Goal: Use online tool/utility: Utilize a website feature to perform a specific function

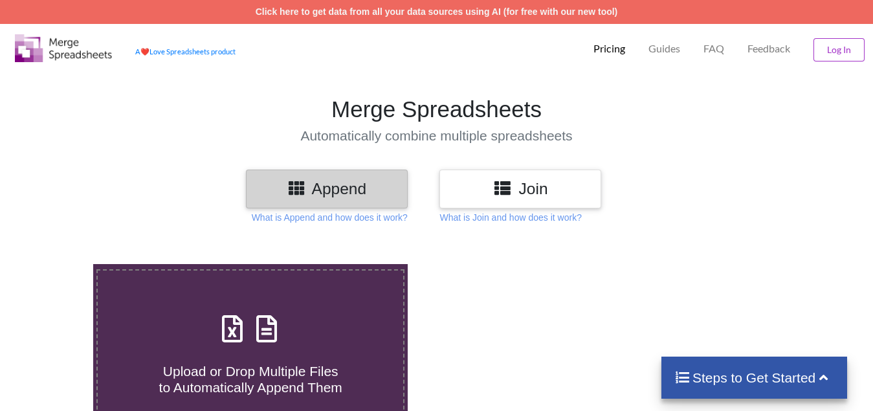
click at [251, 354] on h4 "Upload or Drop Multiple Files to Automatically Append Them" at bounding box center [251, 371] width 306 height 49
click at [58, 264] on input "Upload or Drop Multiple Files to Automatically Append Them" at bounding box center [58, 264] width 0 height 0
type input "C:\fakepath\Copy - 13, Technical Analysis Scanner(1).xlsx"
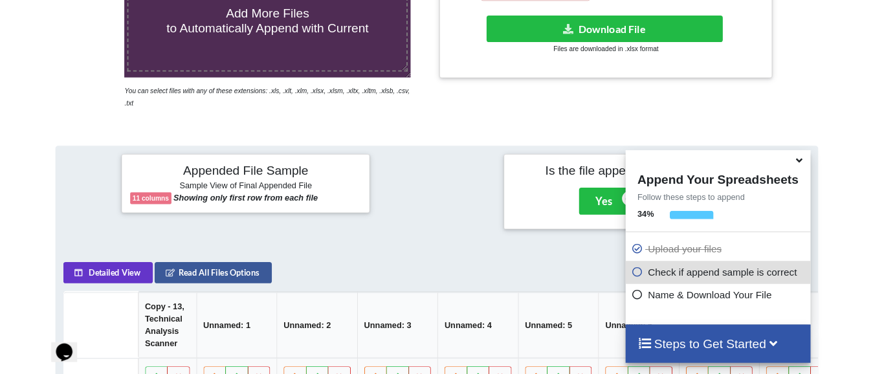
scroll to position [179, 0]
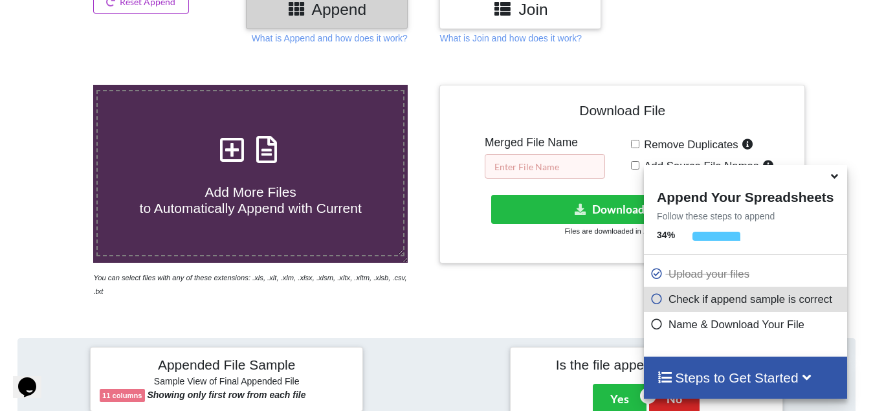
click at [509, 161] on input "text" at bounding box center [545, 166] width 120 height 25
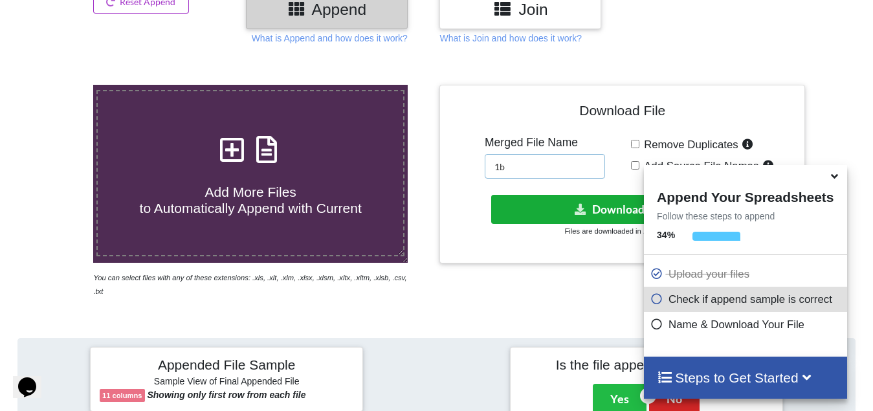
type input "1b"
click at [547, 215] on button "Download File" at bounding box center [621, 209] width 260 height 29
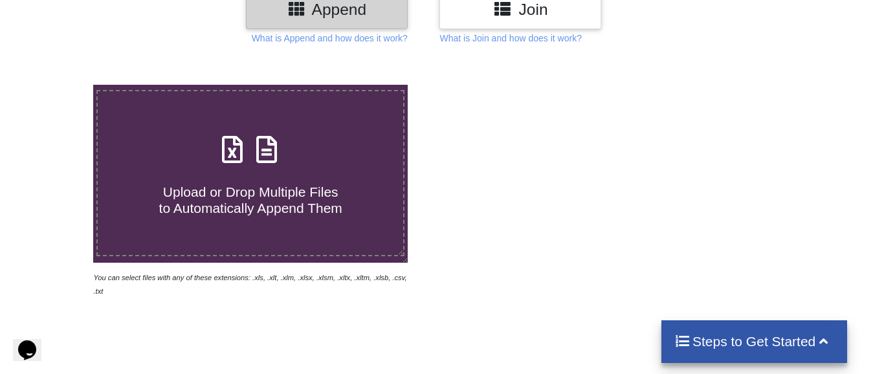
click at [240, 176] on h4 "Upload or Drop Multiple Files to Automatically Append Them" at bounding box center [251, 192] width 306 height 49
click at [58, 85] on input "Upload or Drop Multiple Files to Automatically Append Them" at bounding box center [58, 85] width 0 height 0
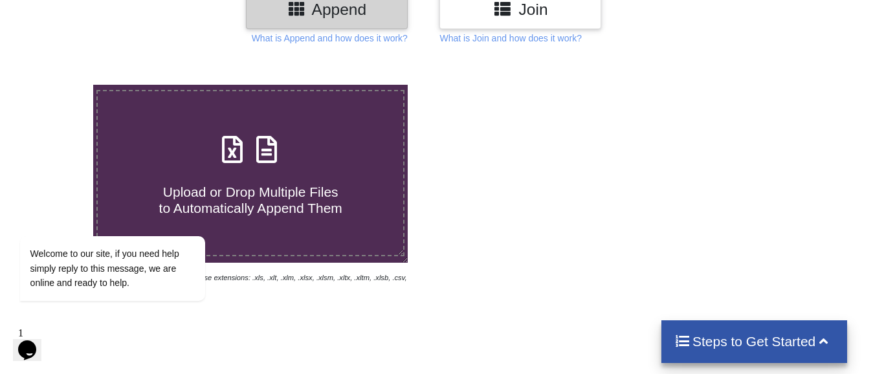
type input "C:\fakepath\entry 1 HR BRK, Technical Analysis Scanner-13 55.xlsx"
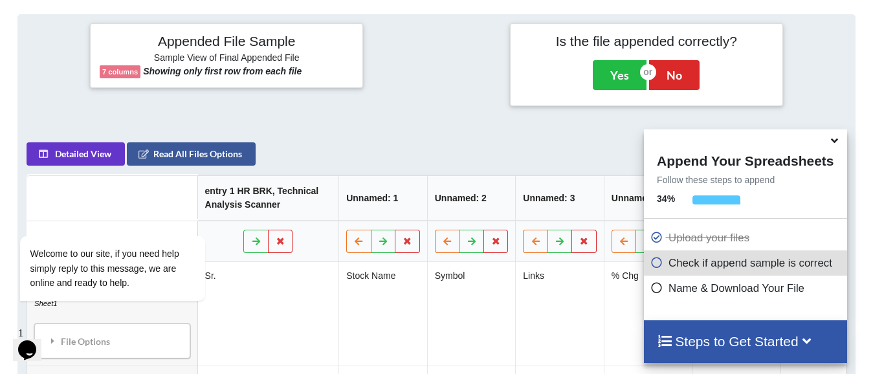
scroll to position [115, 0]
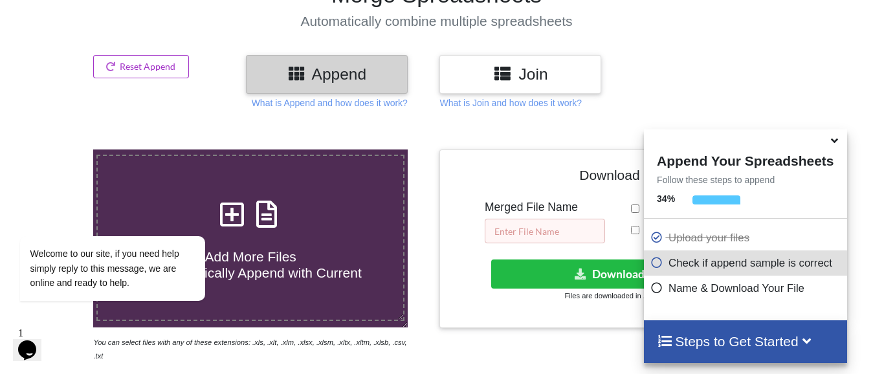
click at [572, 226] on input "text" at bounding box center [545, 231] width 120 height 25
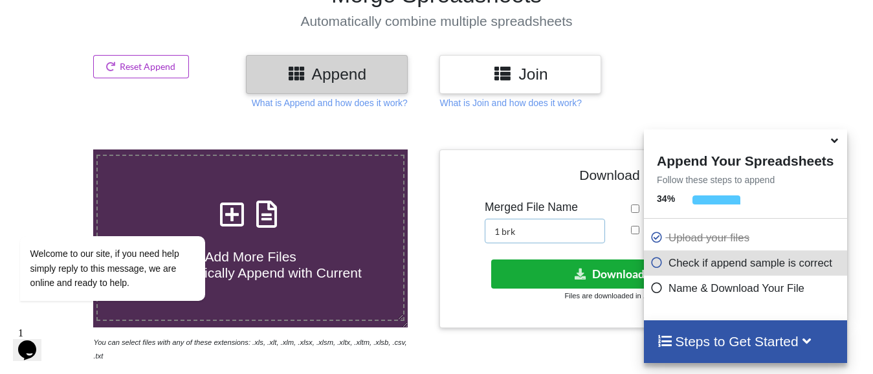
type input "1 brk"
click at [585, 276] on icon at bounding box center [581, 274] width 14 height 10
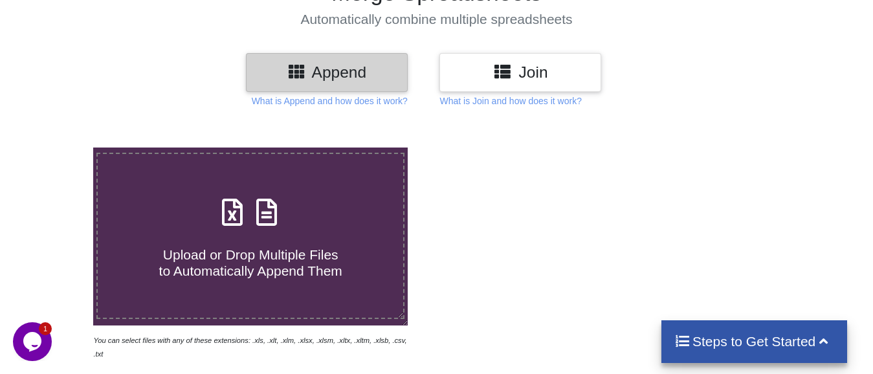
click at [316, 214] on div "Upload or Drop Multiple Files to Automatically Append Them" at bounding box center [251, 235] width 306 height 87
click at [58, 148] on input "Upload or Drop Multiple Files to Automatically Append Them" at bounding box center [58, 148] width 0 height 0
type input "C:\fakepath\3 days Ins break, Technical Analysis Scanner.xlsx"
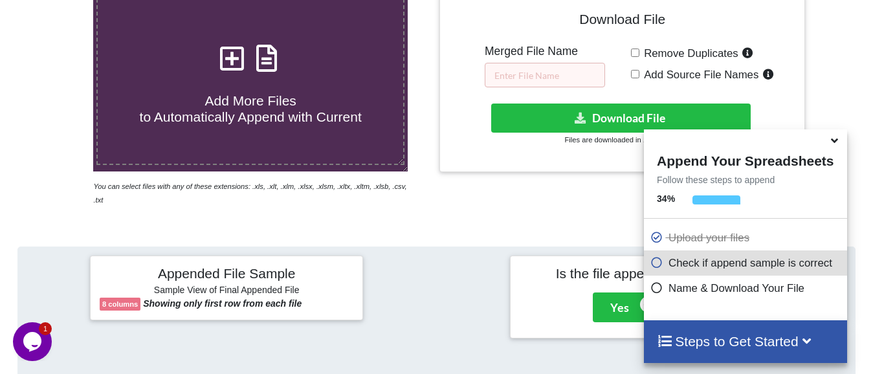
scroll to position [50, 0]
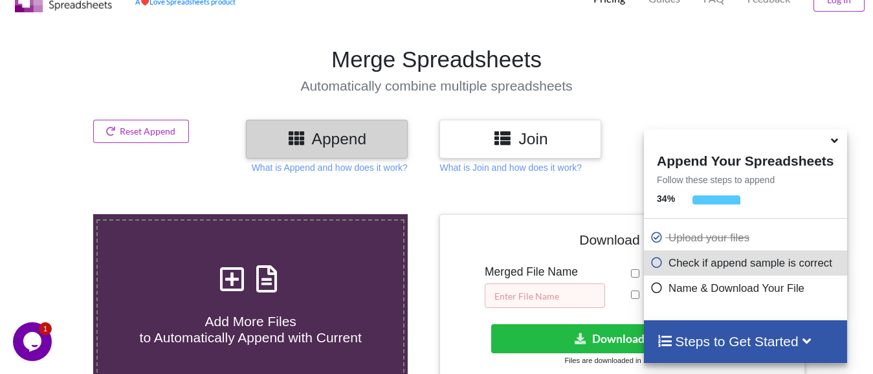
click at [587, 290] on input "text" at bounding box center [545, 296] width 120 height 25
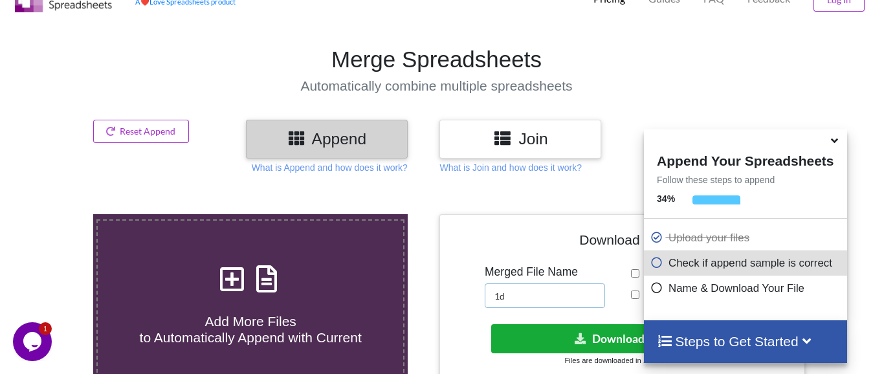
type input "1d"
click at [590, 339] on button "Download File" at bounding box center [621, 338] width 260 height 29
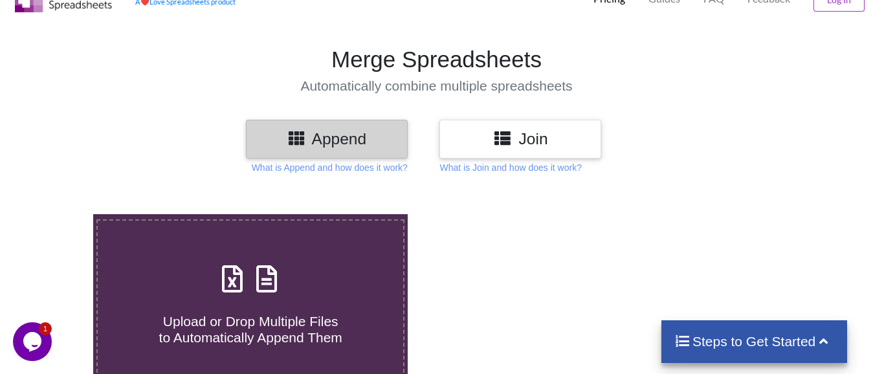
click at [161, 249] on label "Upload or Drop Multiple Files to Automatically Append Them" at bounding box center [250, 302] width 308 height 166
click at [58, 214] on input "Upload or Drop Multiple Files to Automatically Append Them" at bounding box center [58, 214] width 0 height 0
type input "C:\fakepath\10 low from high for 15 mins price action, Technical Analysis Scann…"
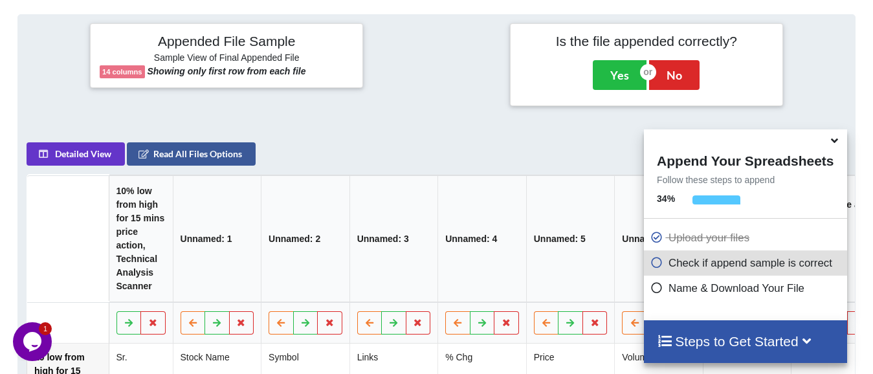
scroll to position [115, 0]
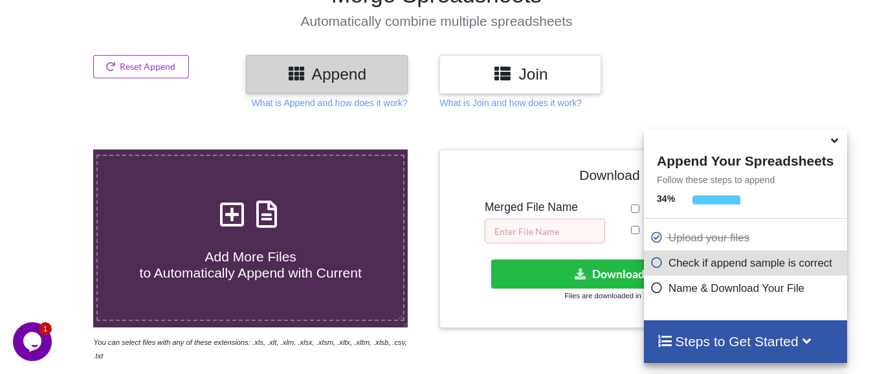
click at [495, 235] on input "text" at bounding box center [545, 231] width 120 height 25
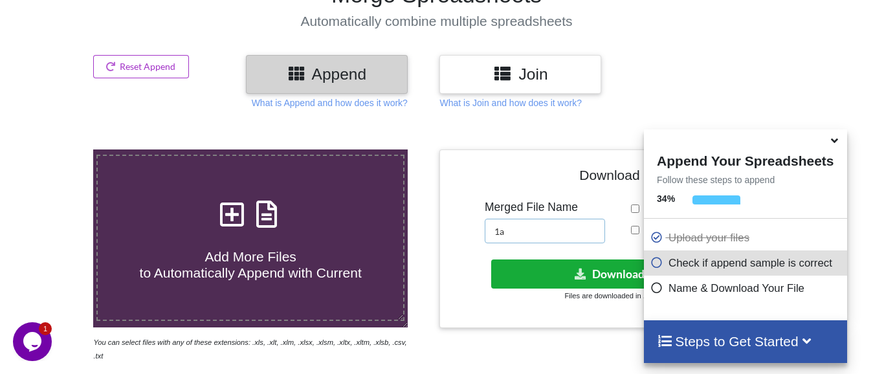
type input "1a"
click at [595, 279] on button "Download File" at bounding box center [621, 274] width 260 height 29
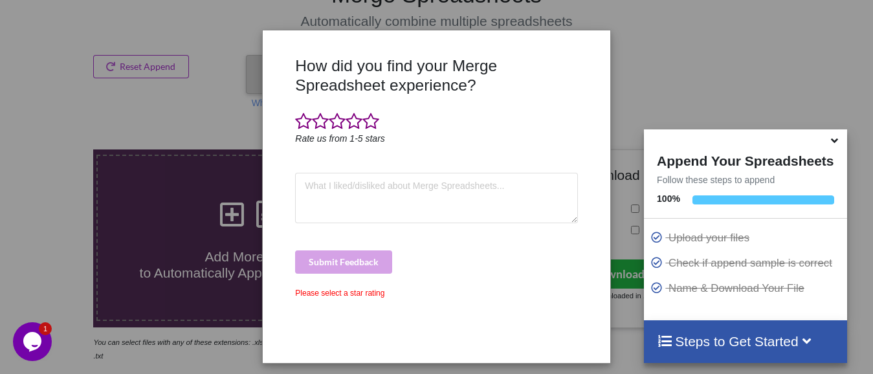
click at [9, 206] on div "How did you find your Merge Spreadsheet experience? Rate us from 1-5 stars Subm…" at bounding box center [436, 187] width 873 height 374
